Goal: Task Accomplishment & Management: Manage account settings

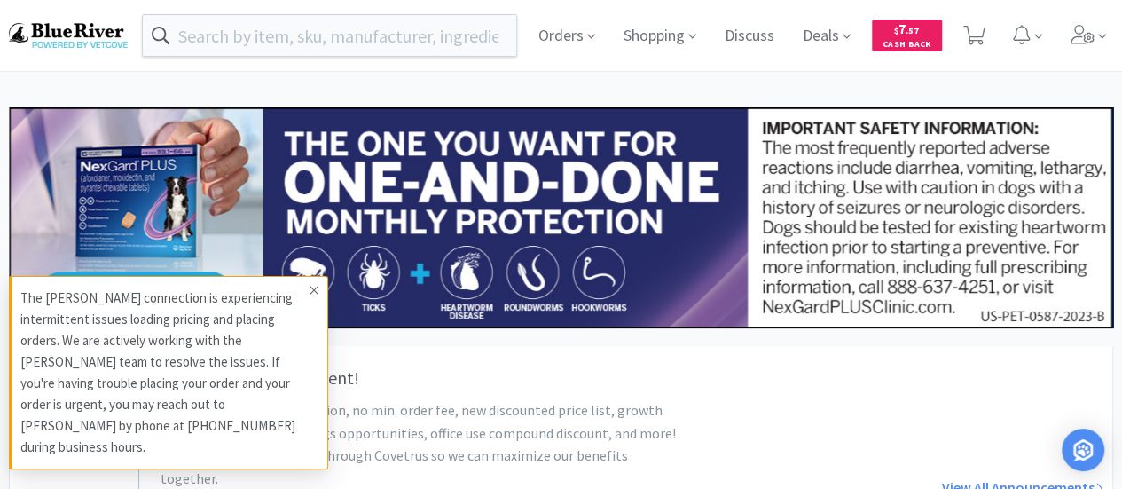
click at [315, 297] on icon at bounding box center [314, 290] width 11 height 14
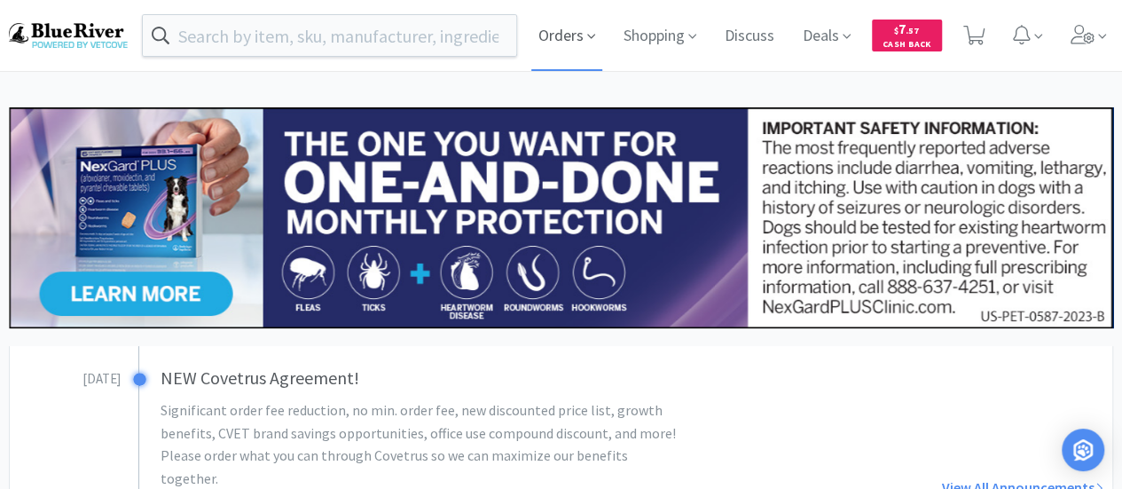
click at [583, 38] on span "Orders" at bounding box center [566, 35] width 71 height 71
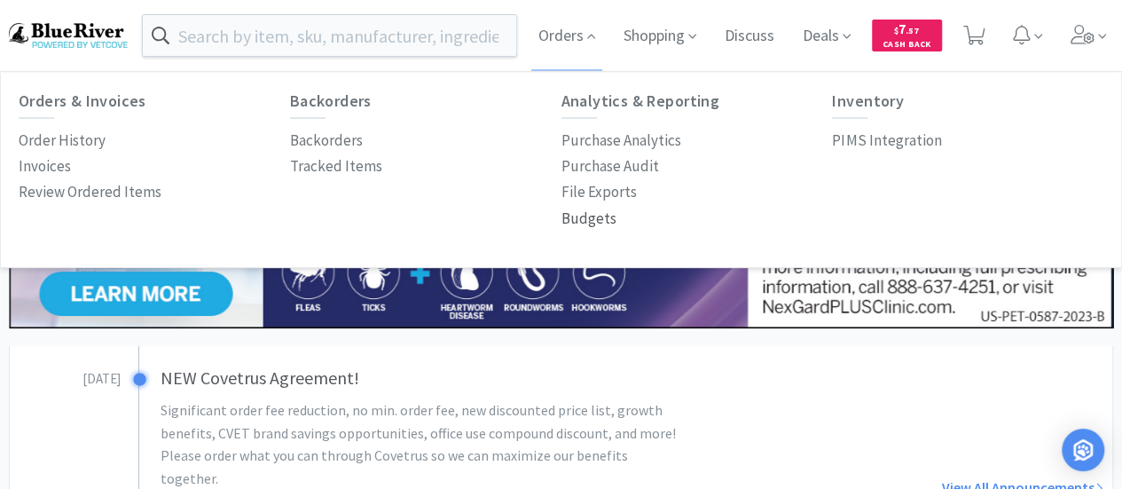
click at [583, 218] on p "Budgets" at bounding box center [588, 219] width 55 height 24
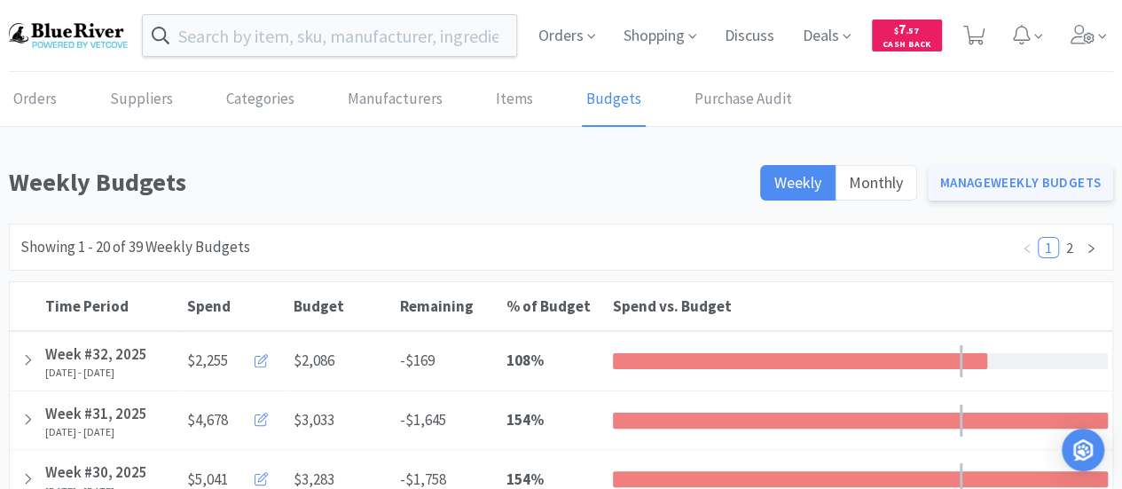
click at [1013, 178] on link "Manage Weekly Budgets" at bounding box center [1021, 182] width 186 height 35
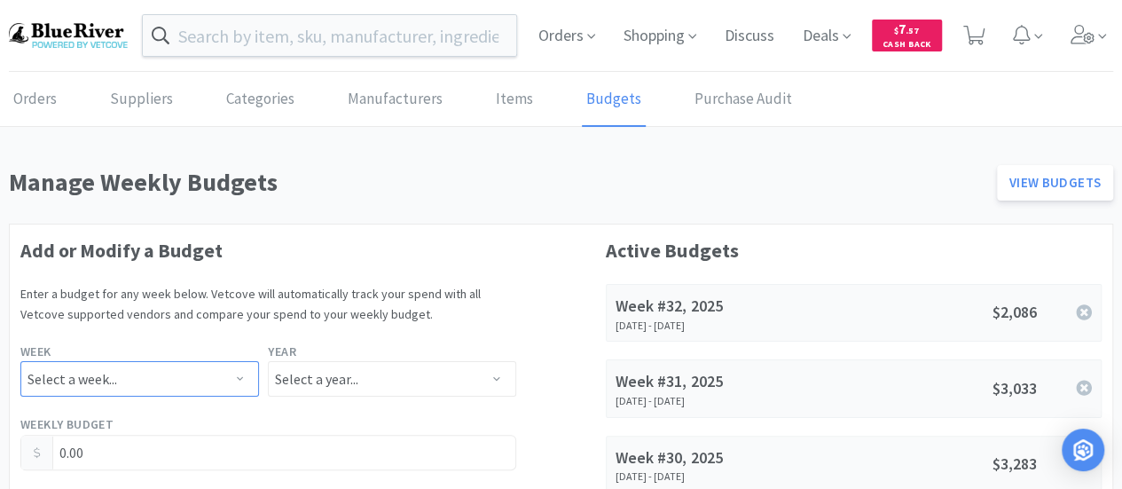
click at [239, 369] on select "Select a week... Week 1 ([DATE] - [DATE]) Week 2 ([DATE] - [DATE]) Week 3 ([DAT…" at bounding box center [139, 378] width 239 height 35
select select "33"
click at [20, 361] on select "Select a week... Week 1 ([DATE] - [DATE]) Week 2 ([DATE] - [DATE]) Week 3 ([DAT…" at bounding box center [139, 378] width 239 height 35
click at [495, 384] on select "Select a year... 2023 2024 2025 2026 2027 2028 2029 2030 2031 2032 2033 2034" at bounding box center [391, 378] width 247 height 35
select select "2025"
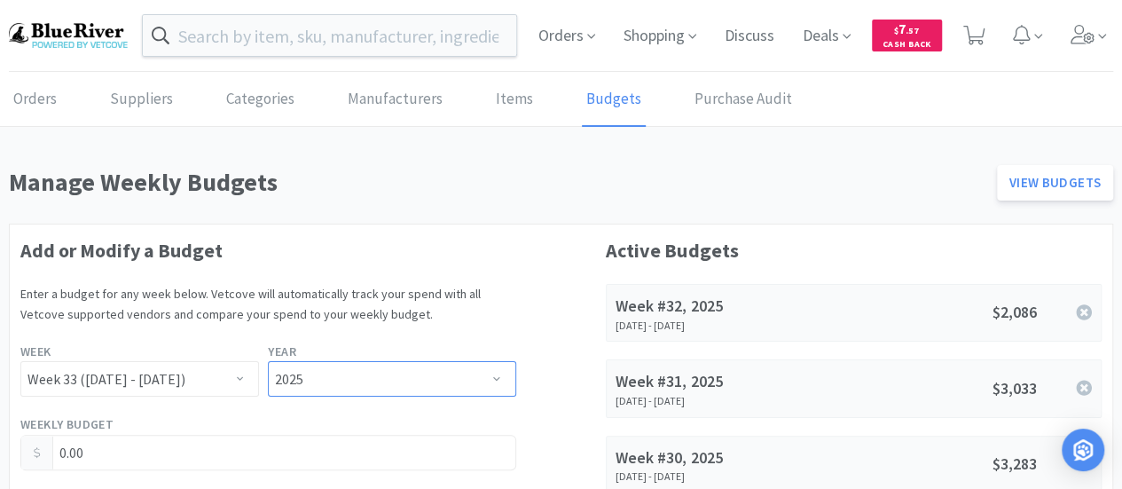
click at [268, 361] on select "Select a year... 2023 2024 2025 2026 2027 2028 2029 2030 2031 2032 2033 2034" at bounding box center [391, 378] width 247 height 35
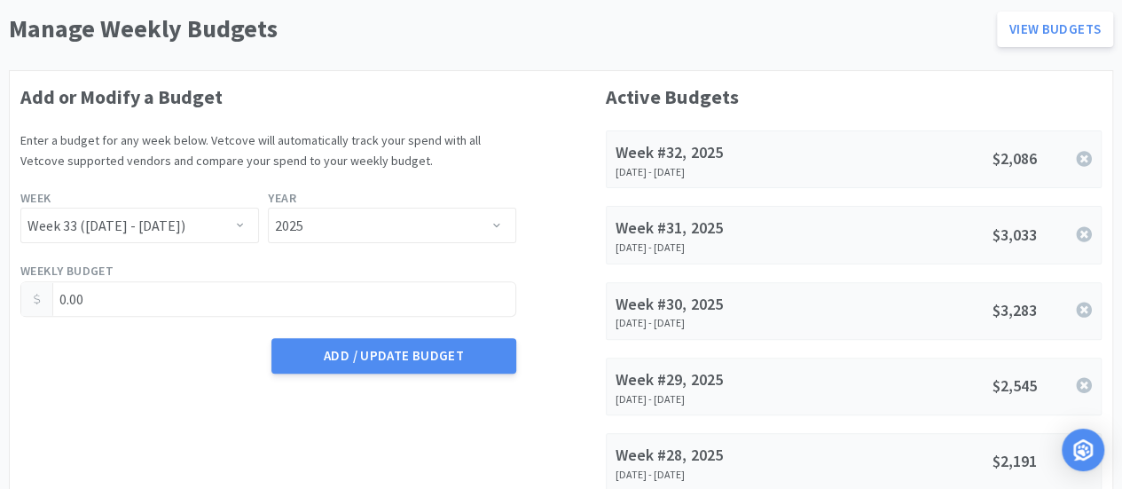
scroll to position [174, 0]
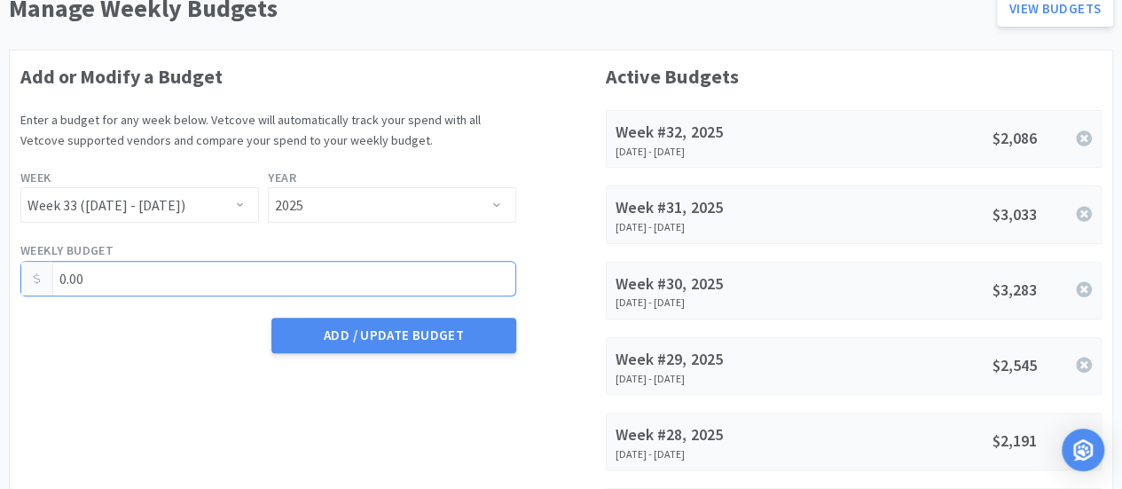
drag, startPoint x: 125, startPoint y: 285, endPoint x: 0, endPoint y: 288, distance: 125.1
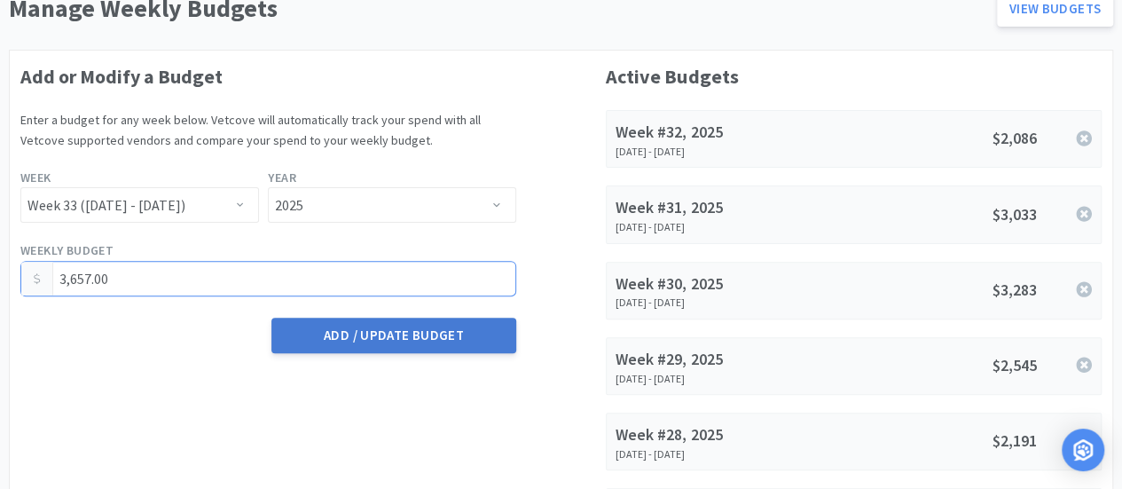
type input "3,657.00"
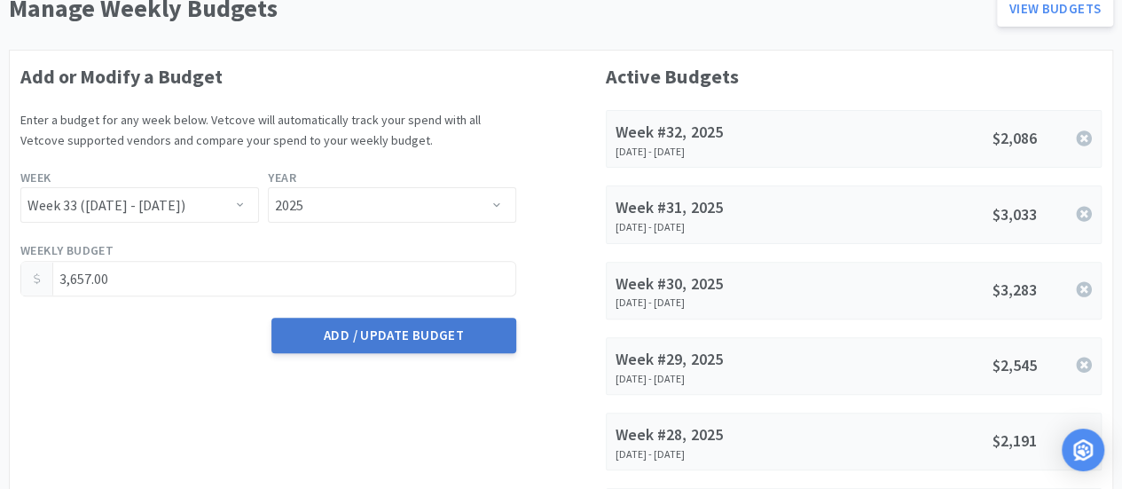
click at [359, 334] on button "Add / Update Budget" at bounding box center [393, 335] width 244 height 35
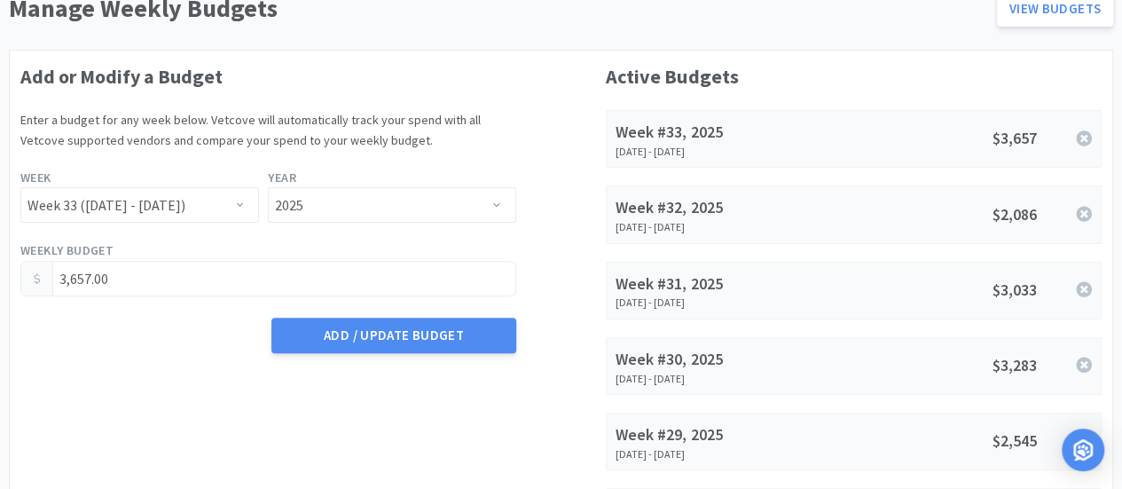
scroll to position [0, 0]
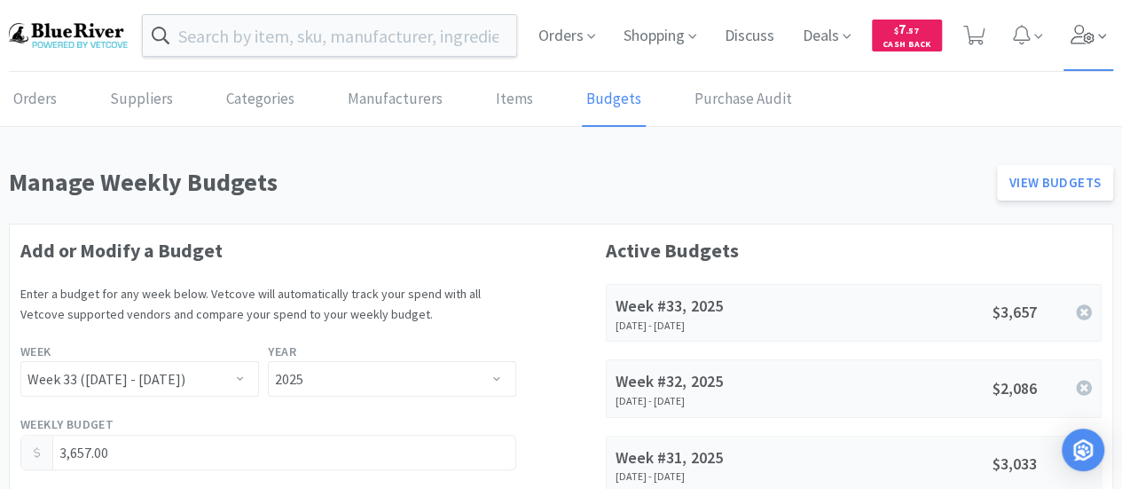
click at [1084, 27] on icon at bounding box center [1083, 35] width 25 height 20
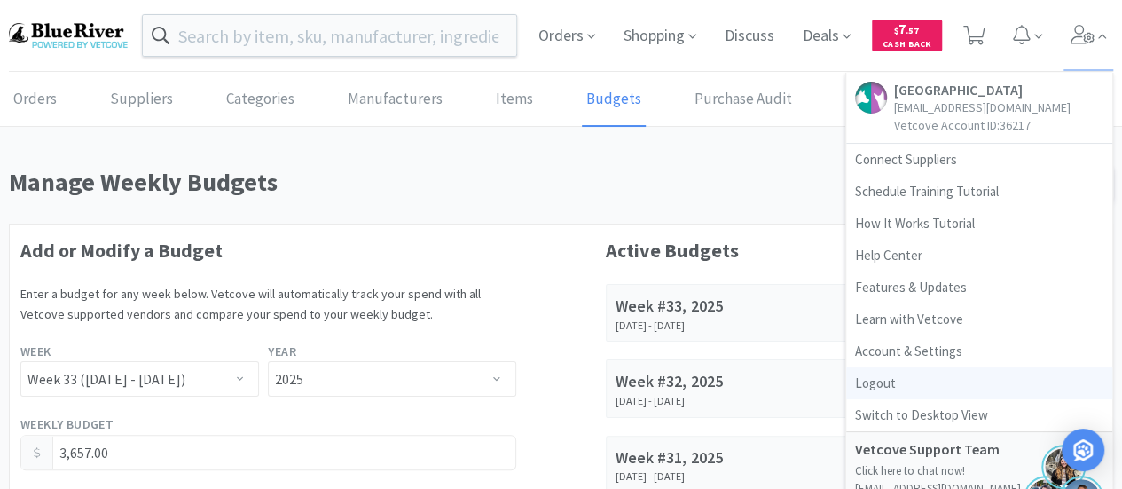
click at [869, 377] on link "Logout" at bounding box center [979, 383] width 266 height 32
